Goal: Information Seeking & Learning: Learn about a topic

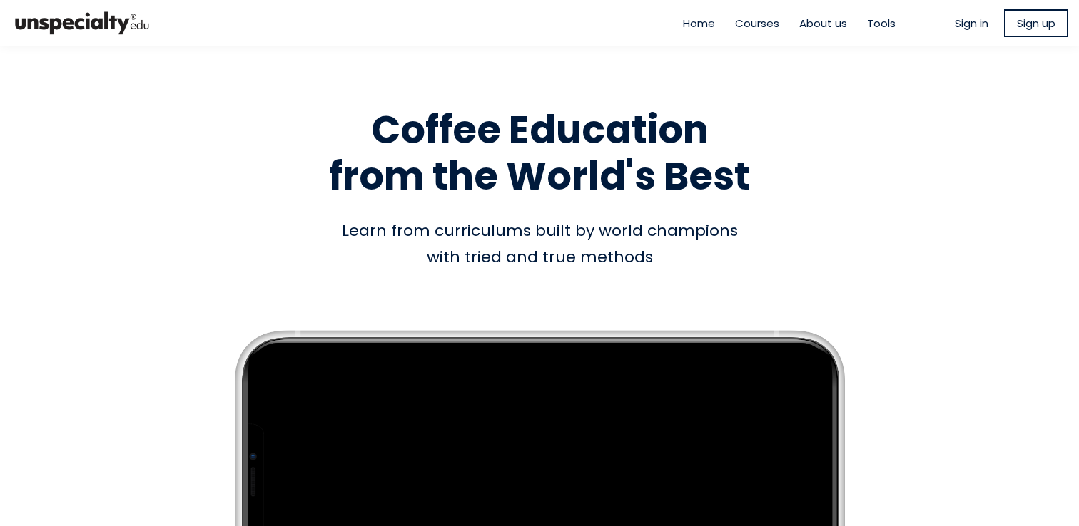
click at [967, 23] on span "Sign in" at bounding box center [971, 23] width 34 height 16
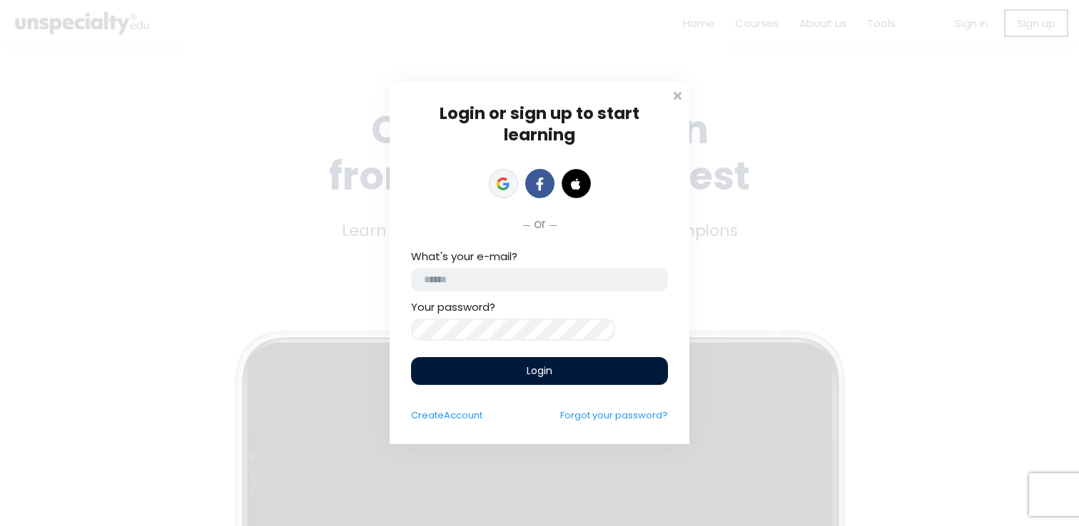
click at [501, 178] on icon at bounding box center [502, 184] width 13 height 13
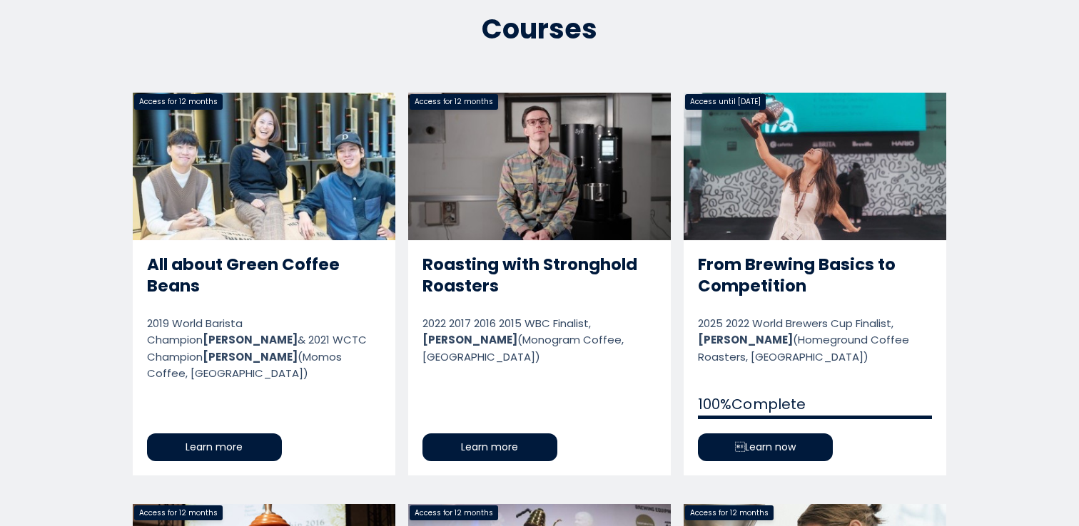
scroll to position [671, 0]
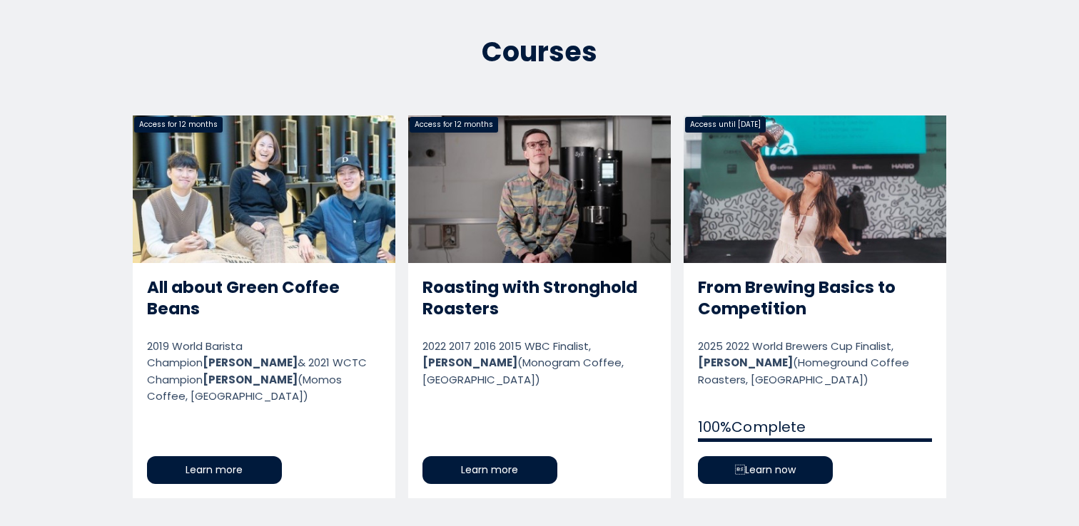
click at [727, 464] on link "From Brewing Basics to Competition" at bounding box center [814, 307] width 262 height 382
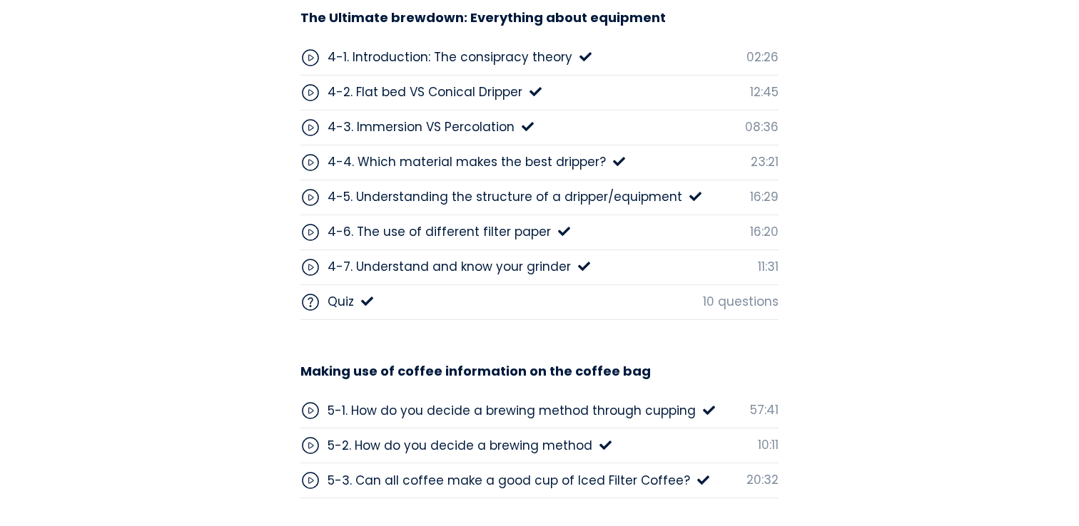
scroll to position [4498, 0]
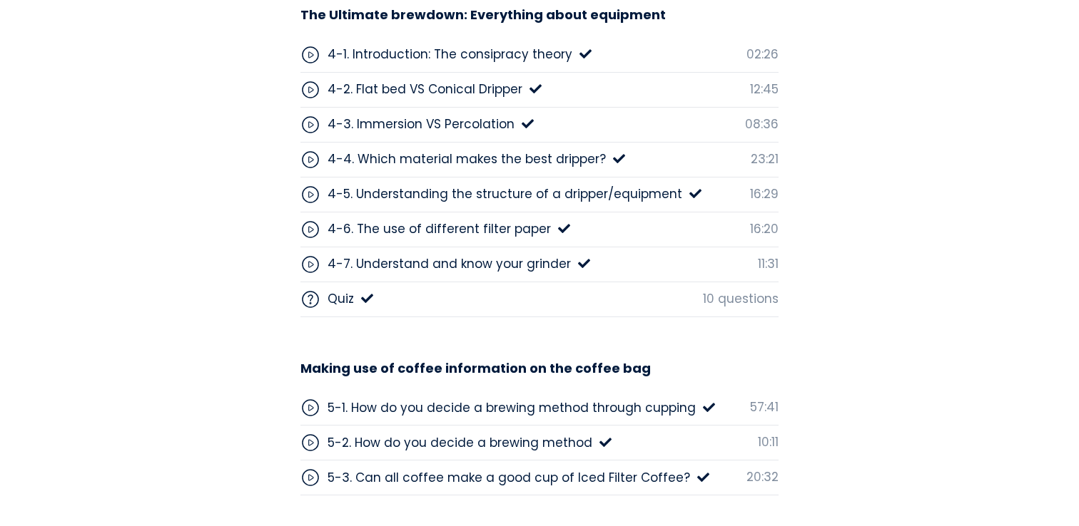
click at [484, 225] on div "4-6. The use of different filter paper" at bounding box center [438, 229] width 223 height 19
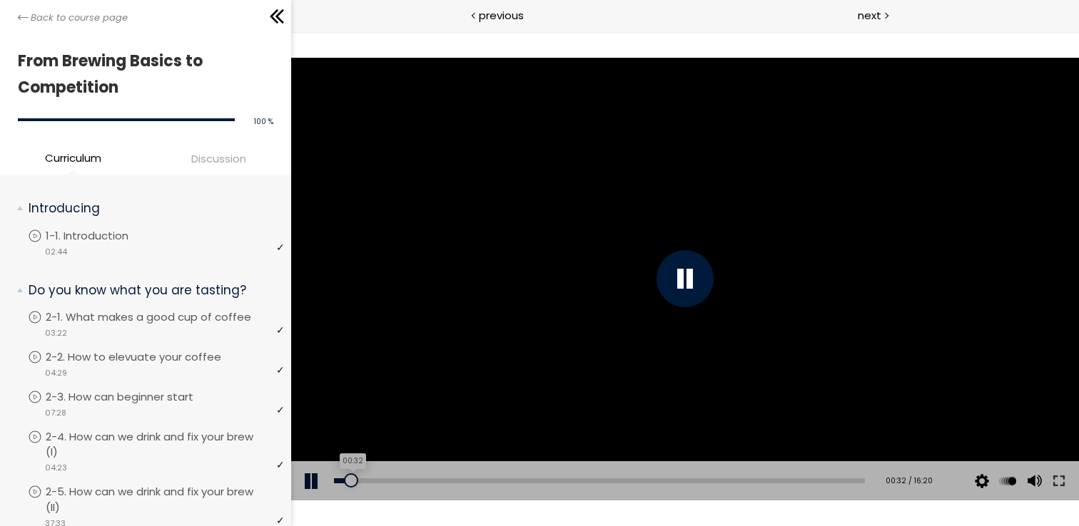
click at [351, 479] on div "00:32" at bounding box center [599, 481] width 531 height 5
click at [389, 479] on div "01:44" at bounding box center [599, 481] width 531 height 5
click at [688, 285] on div at bounding box center [684, 278] width 57 height 57
click at [688, 282] on div at bounding box center [684, 278] width 57 height 57
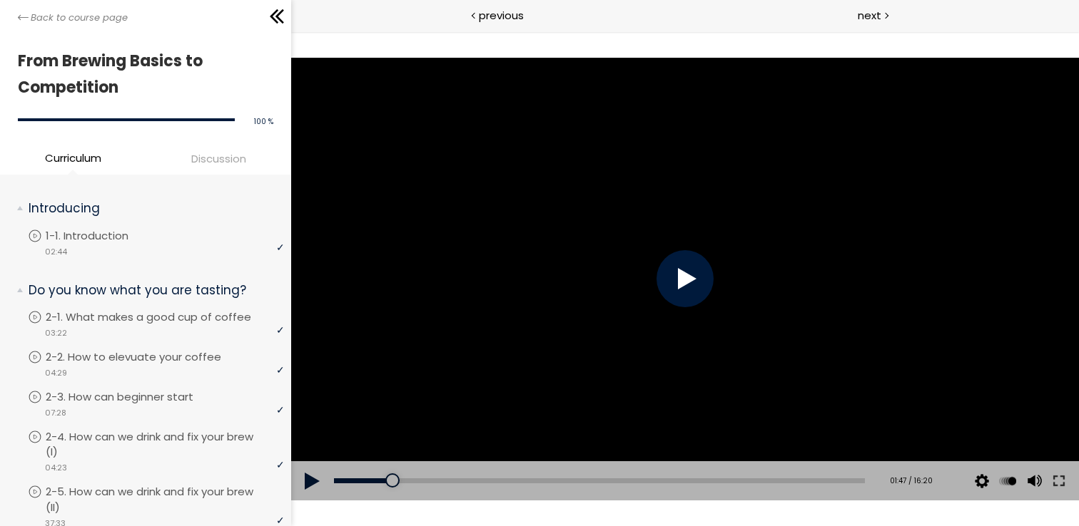
click at [688, 282] on div at bounding box center [684, 278] width 57 height 57
click at [688, 280] on div at bounding box center [684, 278] width 57 height 57
click at [658, 245] on div at bounding box center [684, 279] width 787 height 443
